Goal: Task Accomplishment & Management: Manage account settings

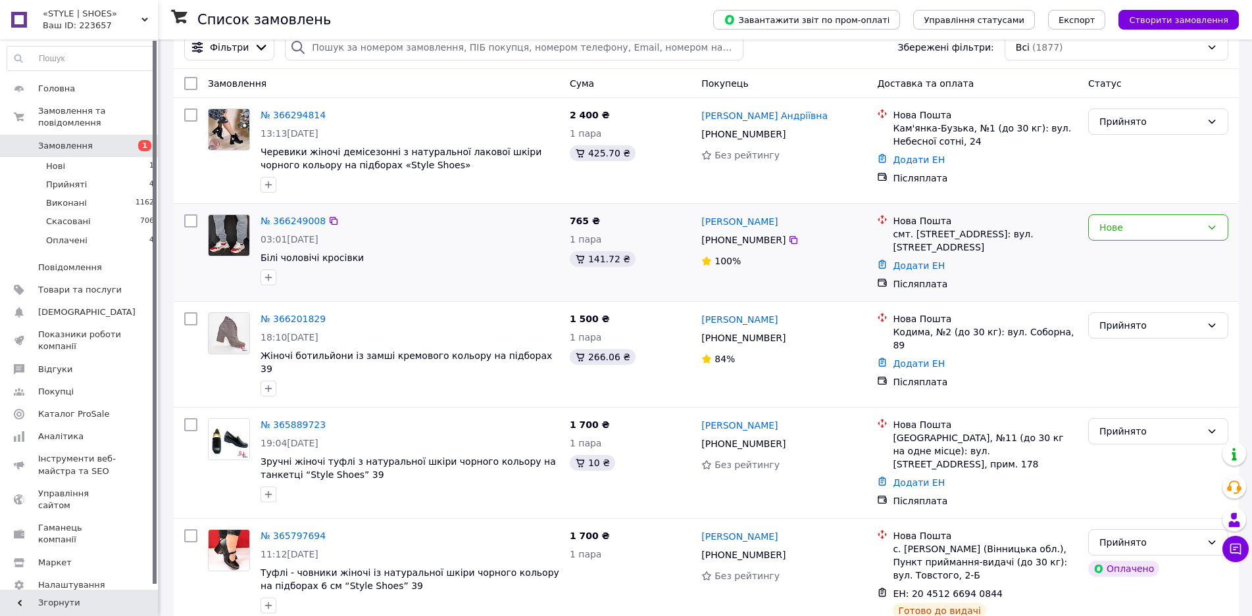
scroll to position [66, 0]
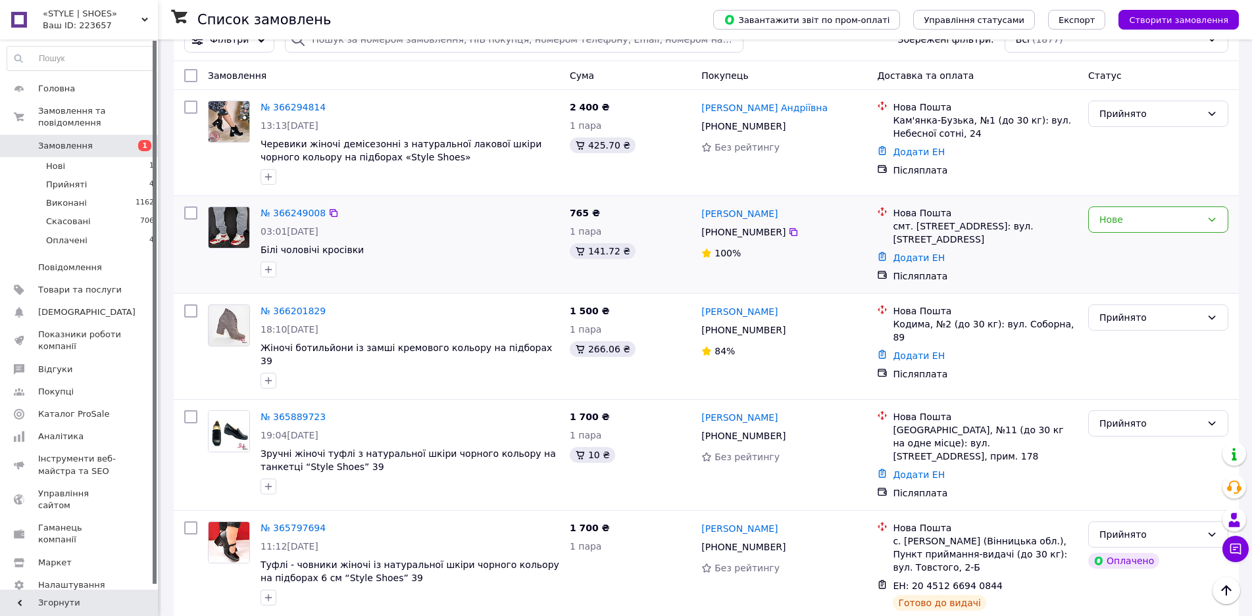
drag, startPoint x: 1169, startPoint y: 263, endPoint x: 1161, endPoint y: 266, distance: 8.3
click at [1169, 263] on div "Нове" at bounding box center [1158, 244] width 151 height 87
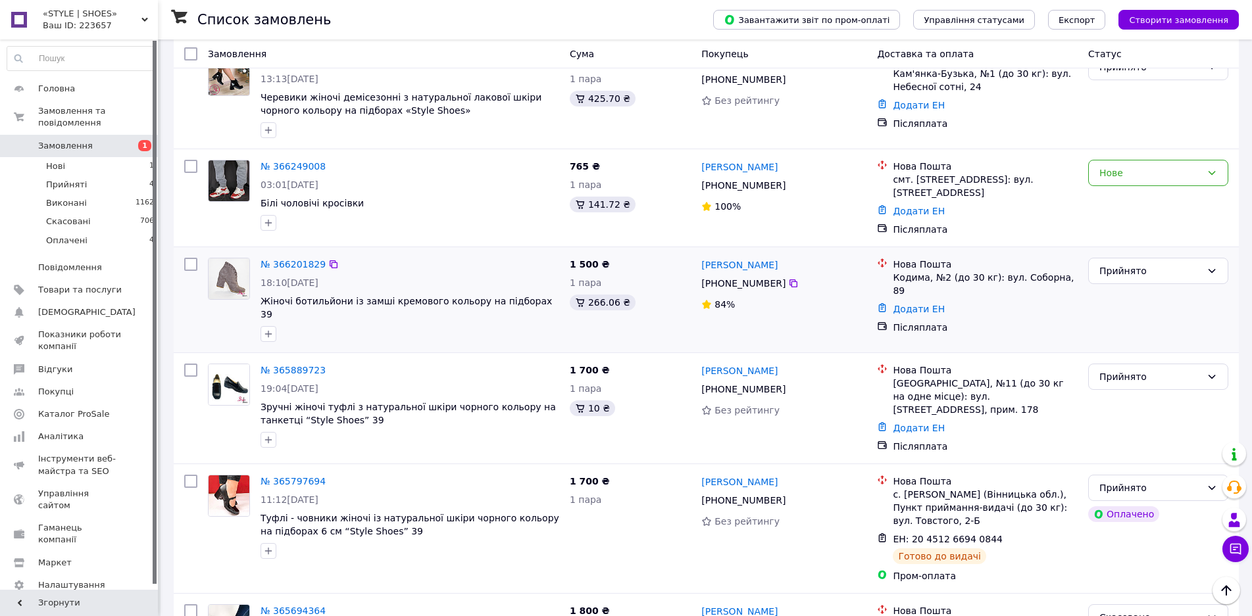
scroll to position [197, 0]
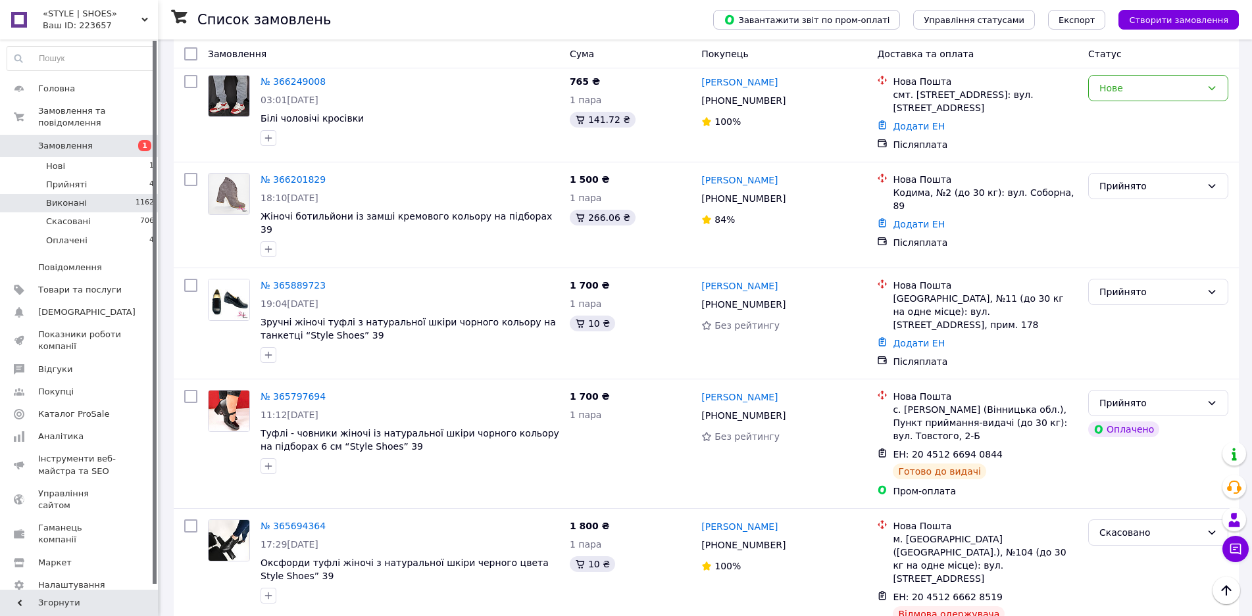
click at [83, 194] on li "Виконані 1162" at bounding box center [81, 203] width 162 height 18
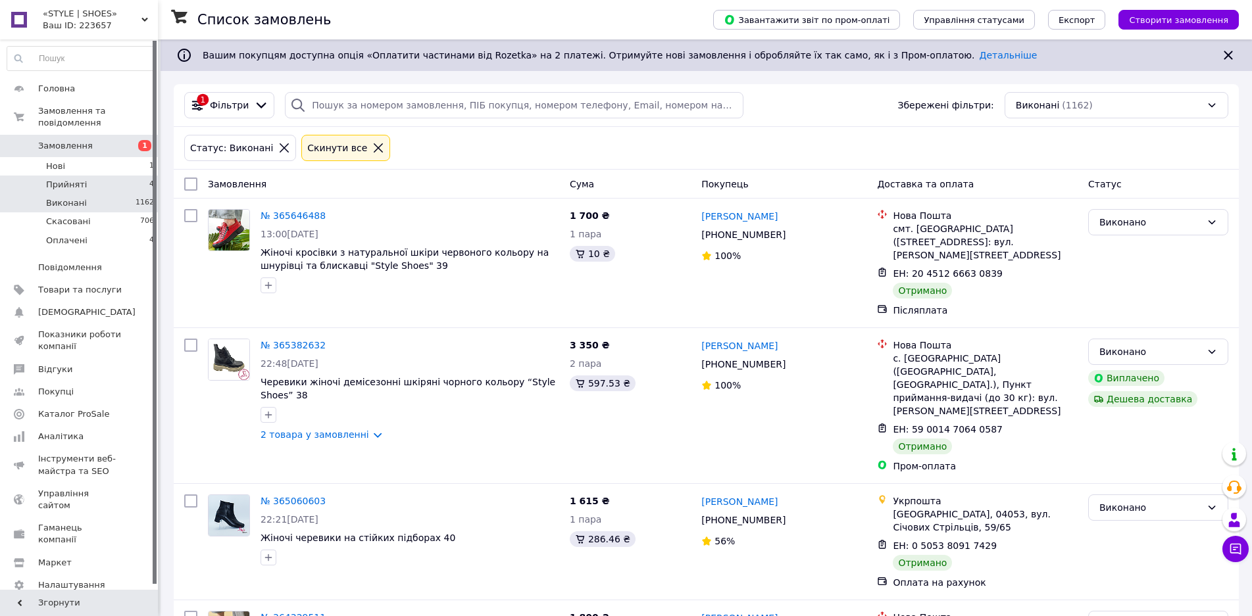
click at [110, 176] on li "Прийняті 4" at bounding box center [81, 185] width 162 height 18
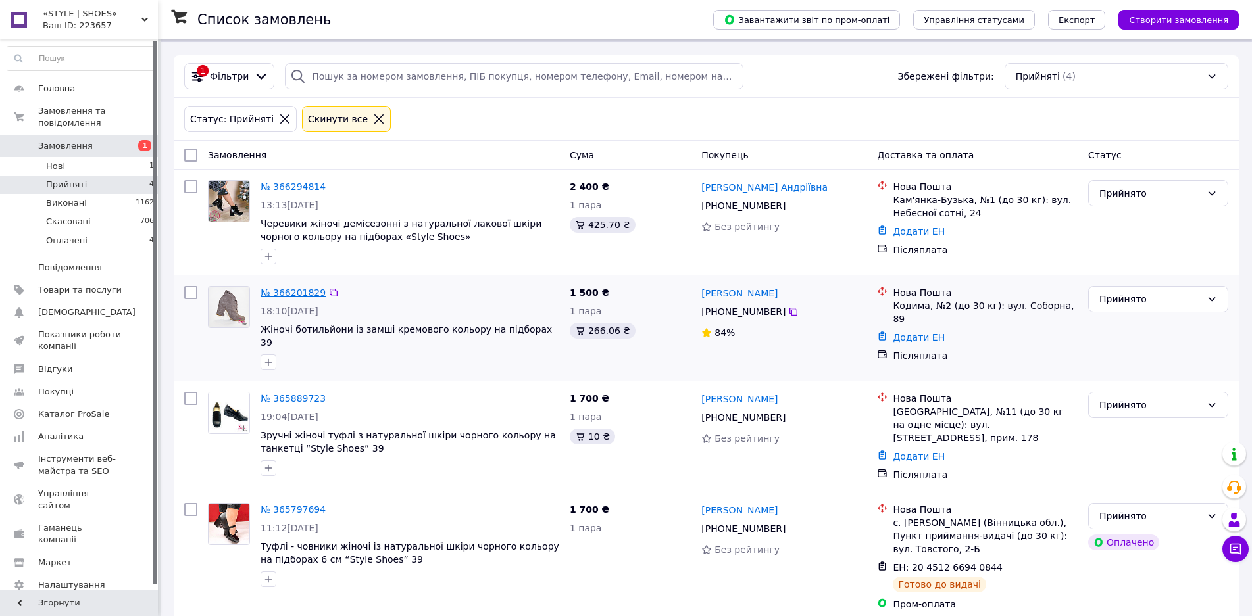
scroll to position [30, 0]
click at [913, 331] on link "Додати ЕН" at bounding box center [918, 336] width 52 height 11
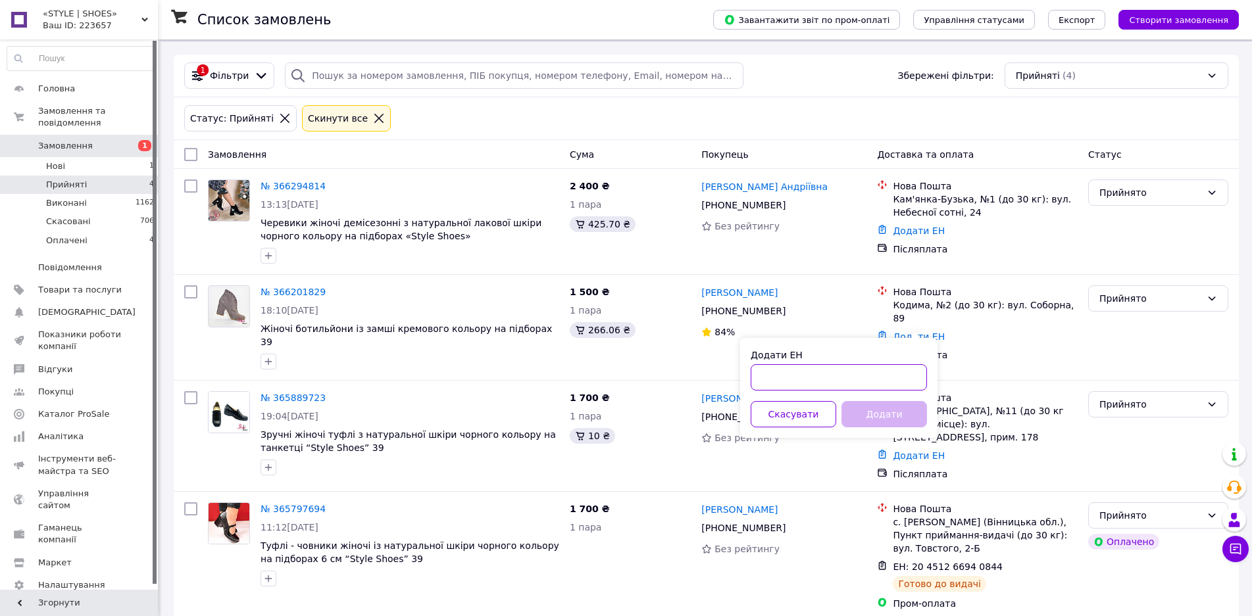
click at [824, 374] on input "Додати ЕН" at bounding box center [838, 377] width 176 height 26
paste input "20451269149124"
type input "20451269149124"
click at [887, 415] on button "Додати" at bounding box center [883, 414] width 85 height 26
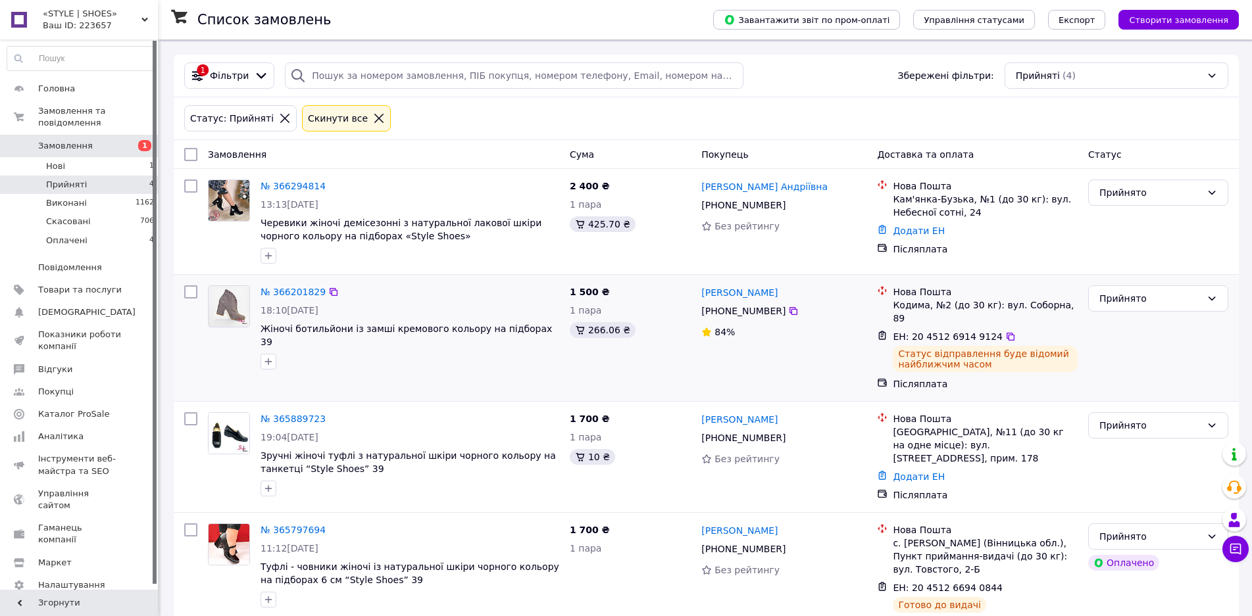
click at [391, 378] on div "№ 366201829 18:10[DATE] Жіночі ботильйони із замші кремового кольору на підбора…" at bounding box center [384, 338] width 362 height 116
click at [1005, 331] on icon at bounding box center [1010, 336] width 11 height 11
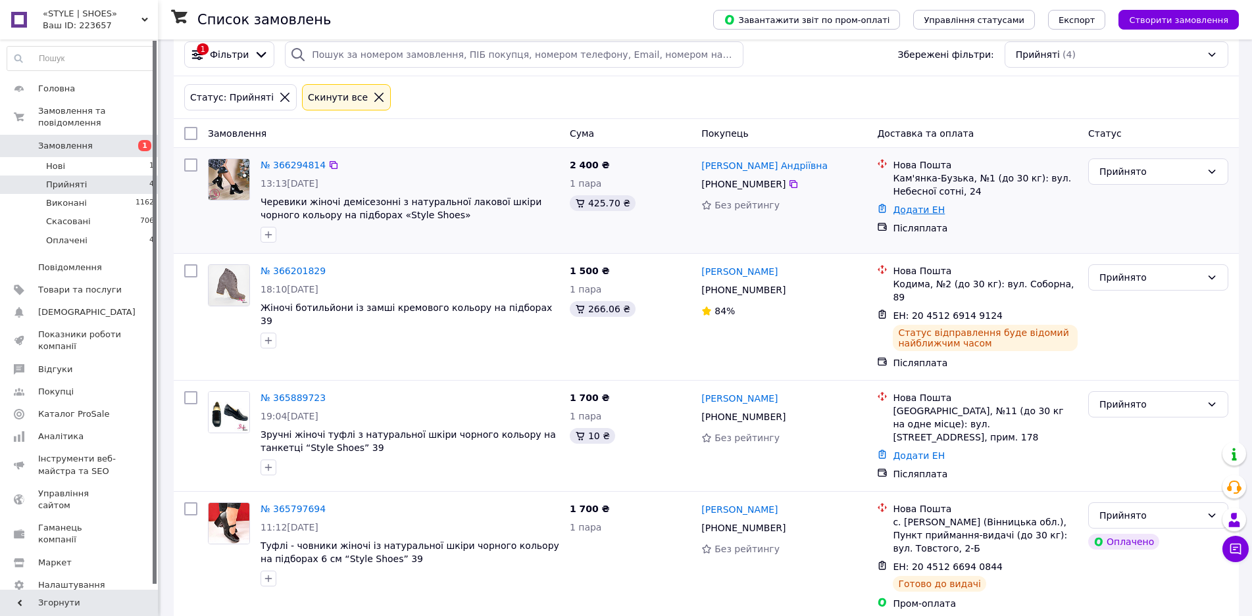
click at [923, 212] on link "Додати ЕН" at bounding box center [918, 210] width 52 height 11
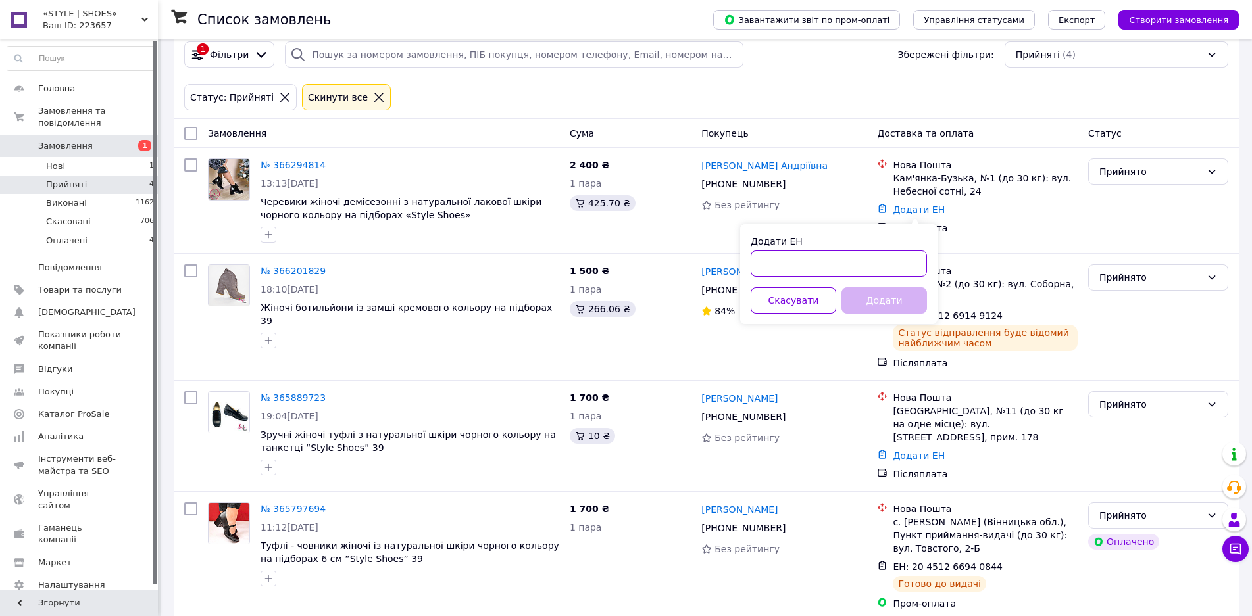
click at [861, 268] on input "Додати ЕН" at bounding box center [838, 264] width 176 height 26
type input "20451269173318"
click at [867, 299] on button "Додати" at bounding box center [883, 300] width 85 height 26
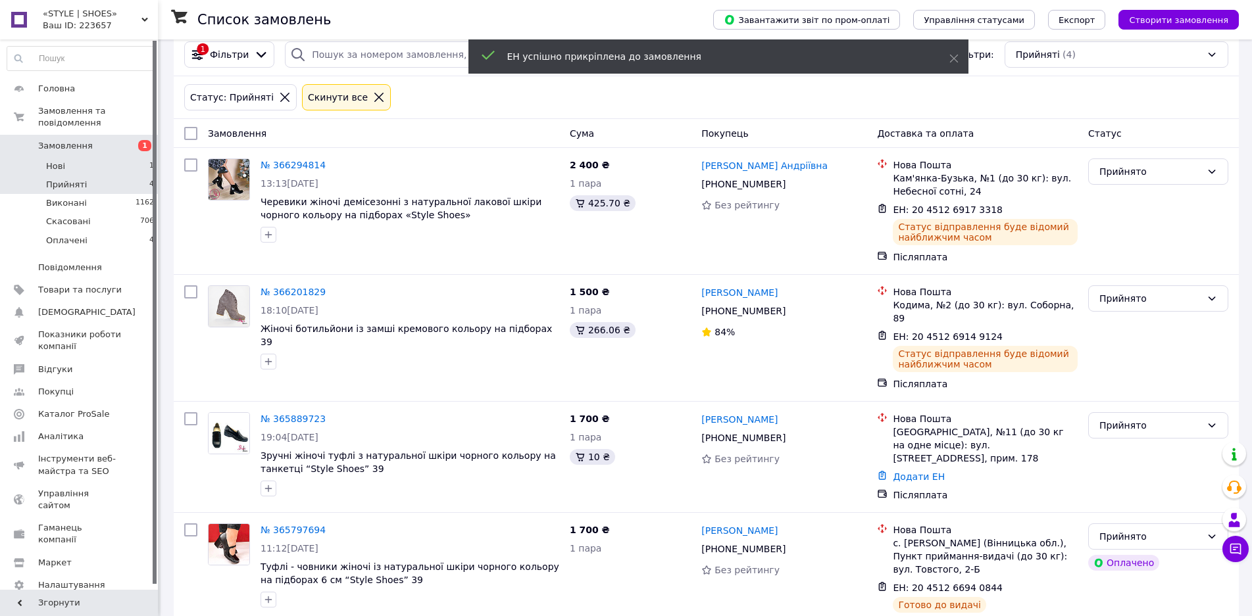
click at [68, 157] on li "Нові 1" at bounding box center [81, 166] width 162 height 18
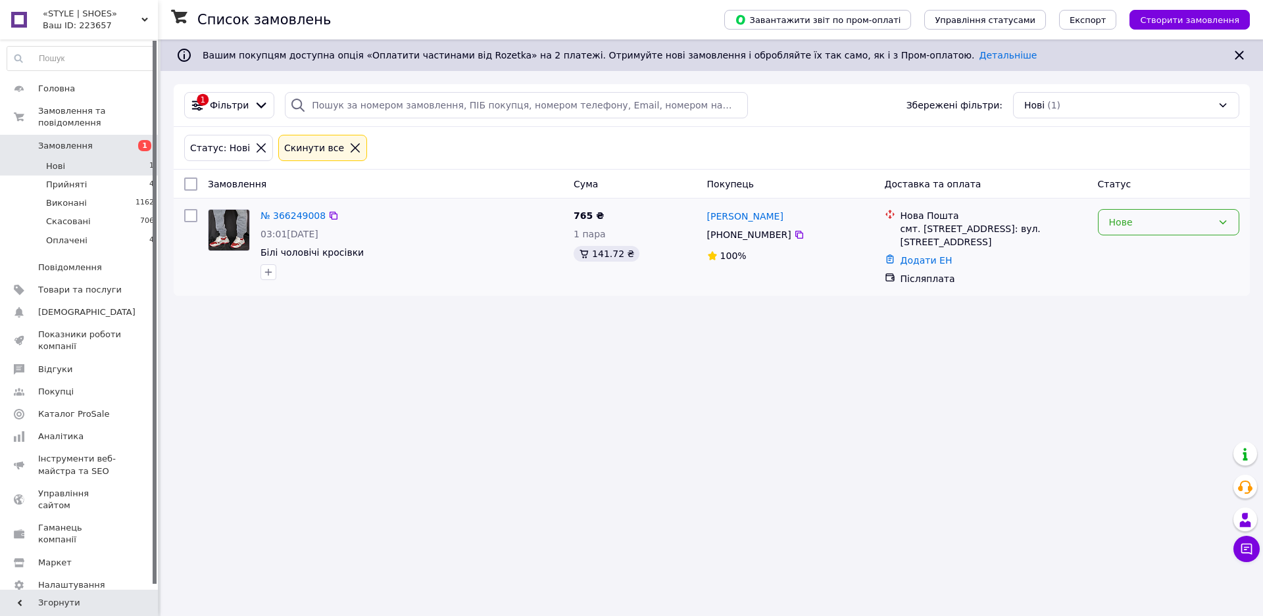
click at [1130, 216] on div "Нове" at bounding box center [1160, 222] width 103 height 14
click at [1121, 254] on li "Прийнято" at bounding box center [1168, 251] width 140 height 24
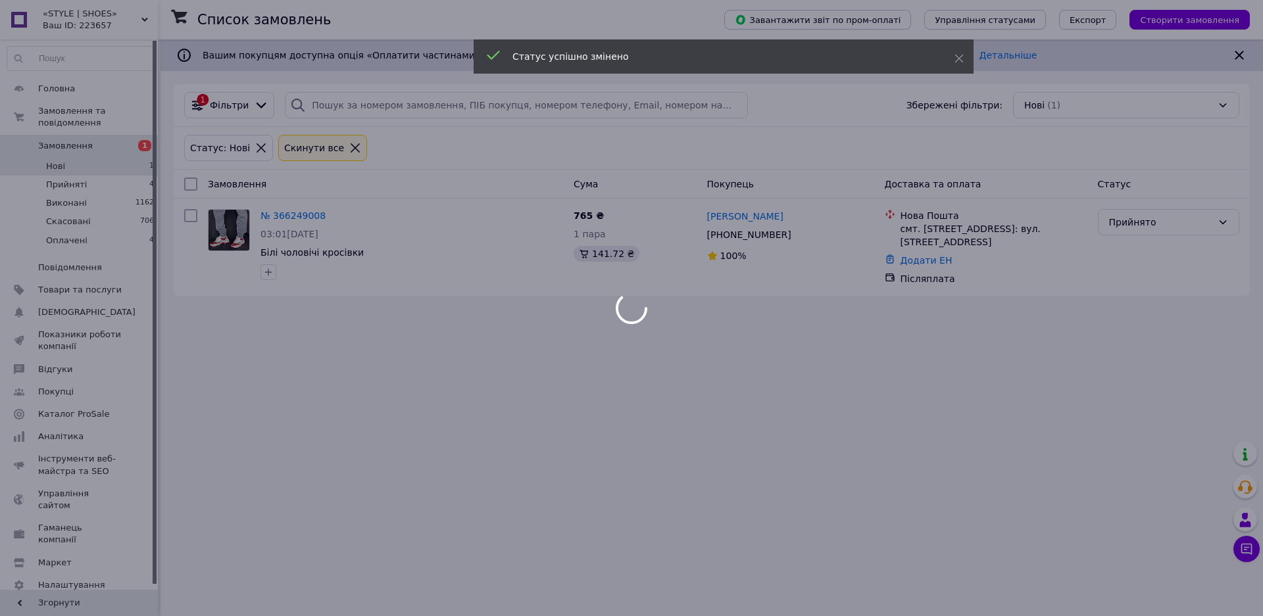
click at [915, 258] on div at bounding box center [631, 308] width 1263 height 616
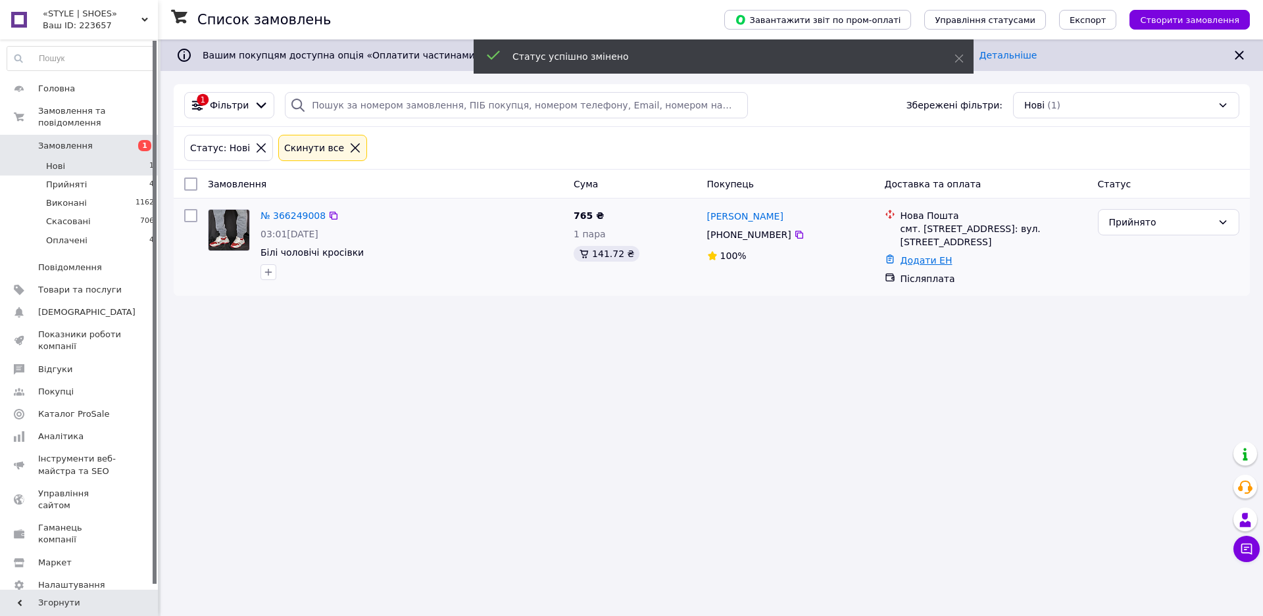
click at [927, 262] on link "Додати ЕН" at bounding box center [926, 260] width 52 height 11
drag, startPoint x: 842, startPoint y: 307, endPoint x: 832, endPoint y: 311, distance: 10.6
click at [833, 309] on input "Додати ЕН" at bounding box center [846, 314] width 176 height 26
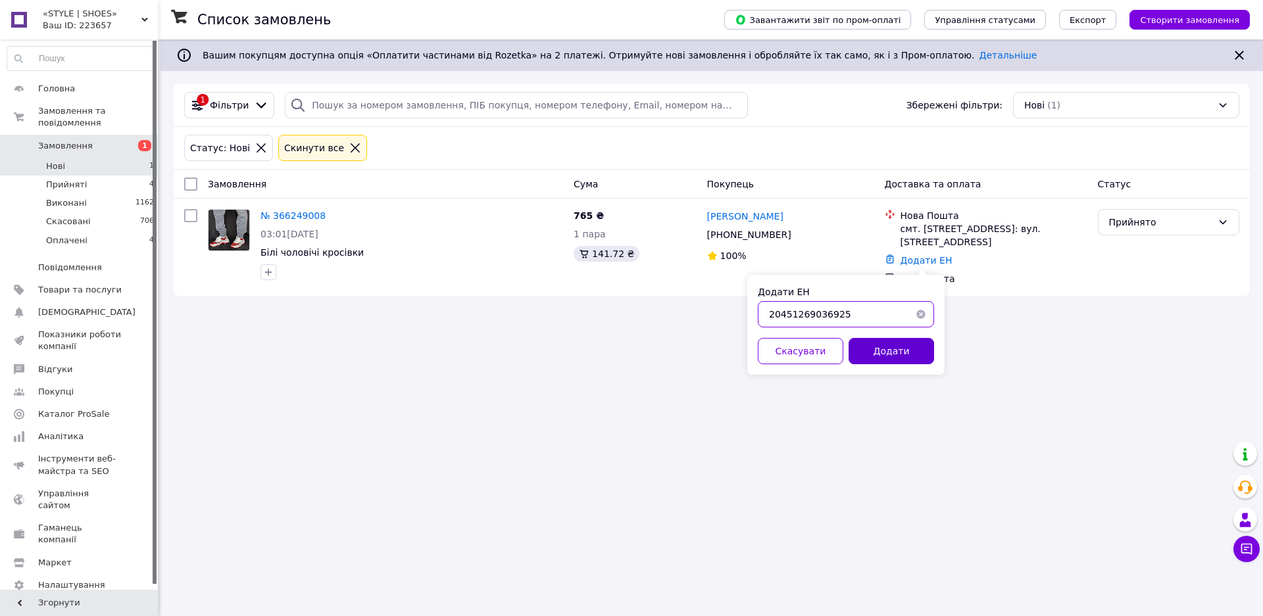
type input "20451269036925"
click at [882, 353] on button "Додати" at bounding box center [890, 351] width 85 height 26
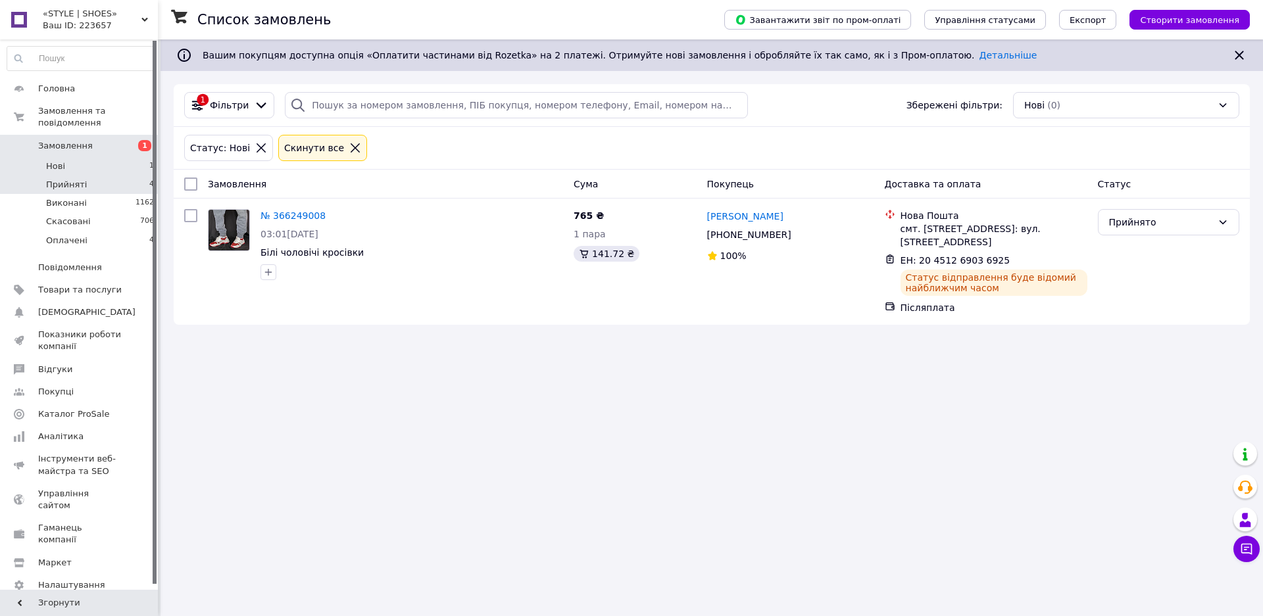
click at [84, 176] on li "Прийняті 4" at bounding box center [81, 185] width 162 height 18
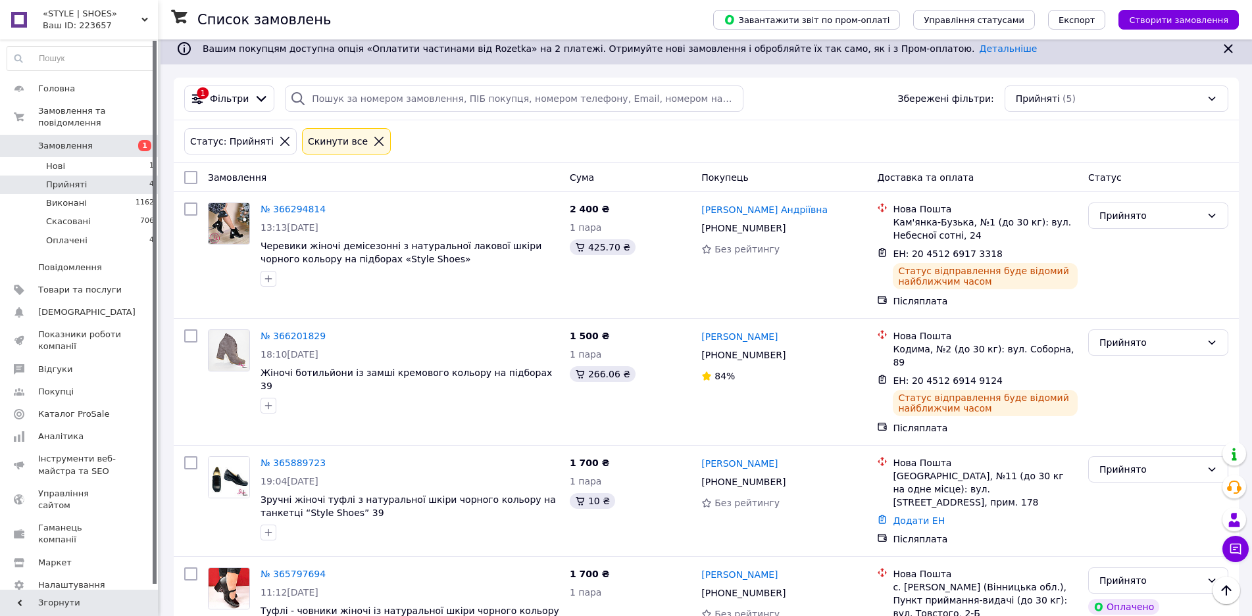
scroll to position [6, 0]
drag, startPoint x: 73, startPoint y: 138, endPoint x: 82, endPoint y: 157, distance: 20.3
click at [72, 140] on span "Замовлення" at bounding box center [65, 146] width 55 height 12
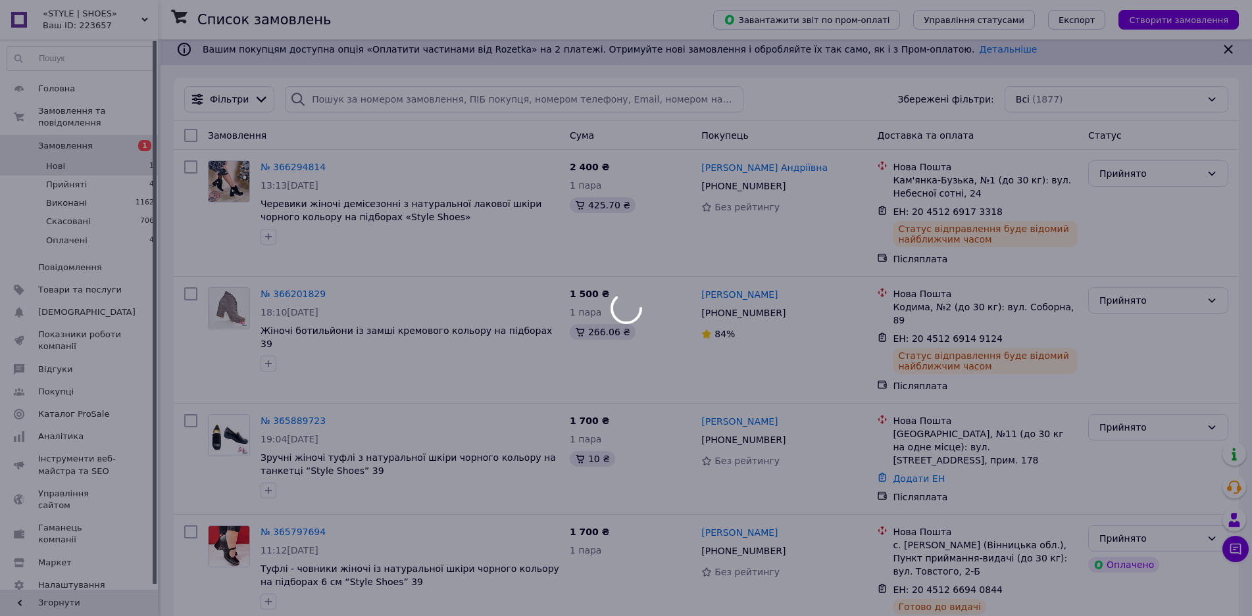
click at [82, 157] on li "Нові 1" at bounding box center [81, 166] width 162 height 18
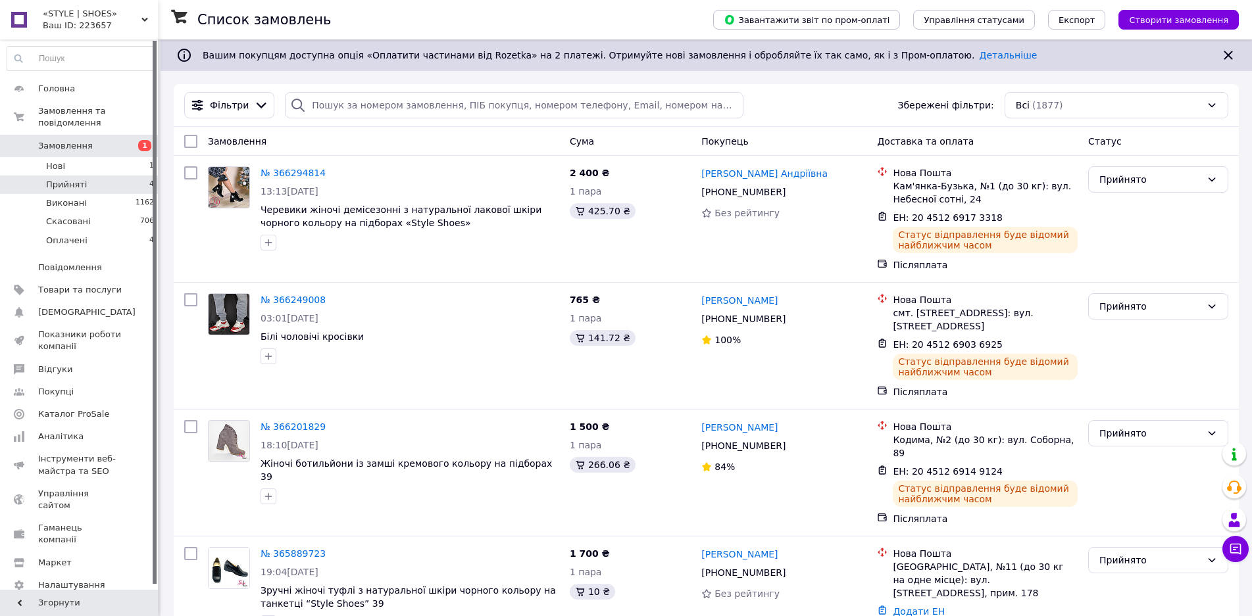
click at [63, 176] on li "Прийняті 4" at bounding box center [81, 185] width 162 height 18
